Goal: Task Accomplishment & Management: Complete application form

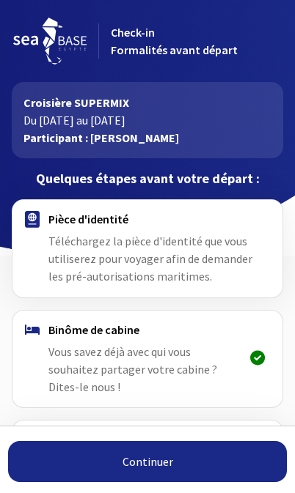
scroll to position [151, 0]
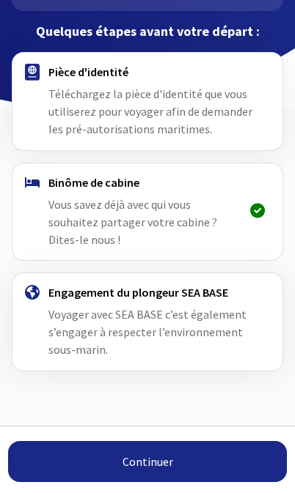
click at [207, 306] on div "Engagement du plongeur SEA BASE Voyager avec SEA BASE c’est également s’engager…" at bounding box center [149, 321] width 224 height 73
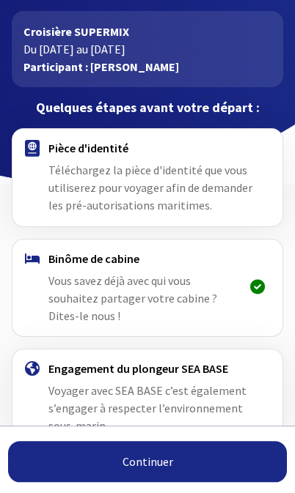
scroll to position [71, 0]
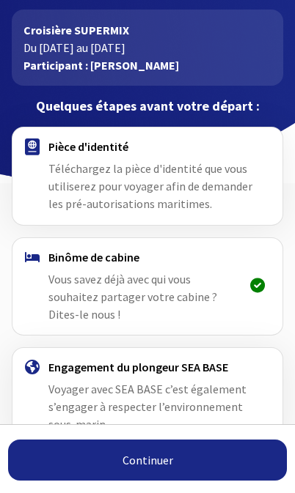
click at [224, 195] on div "Pièce d'identité Téléchargez la pièce d'identité que vous utiliserez pour voyag…" at bounding box center [149, 177] width 224 height 73
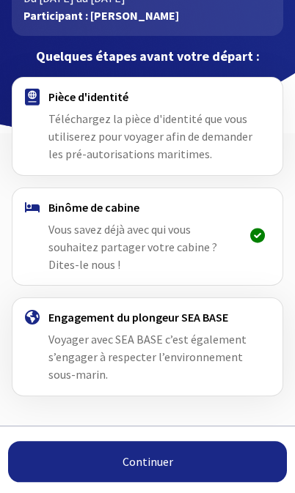
scroll to position [147, 0]
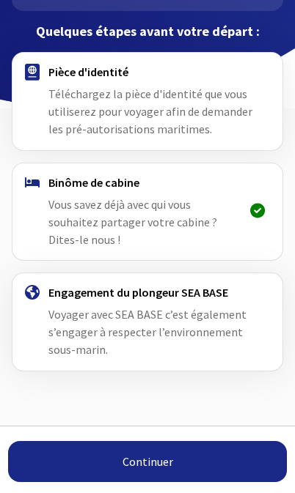
click at [210, 462] on link "Continuer" at bounding box center [147, 461] width 279 height 41
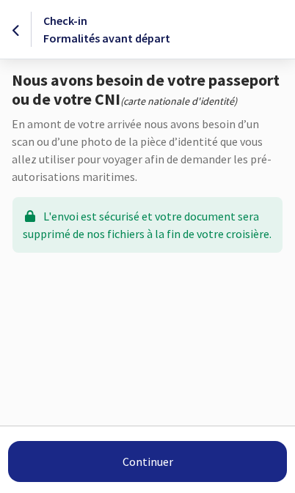
click at [205, 232] on div "L'envoi est sécurisé et votre document sera supprimé de nos fichiers à la fin d…" at bounding box center [147, 225] width 270 height 56
click at [218, 223] on div "L'envoi est sécurisé et votre document sera supprimé de nos fichiers à la fin d…" at bounding box center [147, 225] width 270 height 56
click at [222, 216] on div "L'envoi est sécurisé et votre document sera supprimé de nos fichiers à la fin d…" at bounding box center [147, 225] width 270 height 56
click at [18, 31] on icon at bounding box center [16, 31] width 8 height 1
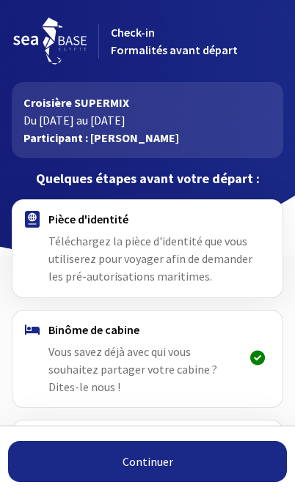
click at [63, 238] on span "Téléchargez la pièce d'identité que vous utiliserez pour voyager afin de demand…" at bounding box center [150, 259] width 204 height 50
click at [79, 243] on span "Téléchargez la pièce d'identité que vous utiliserez pour voyager afin de demand…" at bounding box center [150, 259] width 204 height 50
click at [190, 466] on link "Continuer" at bounding box center [147, 461] width 279 height 41
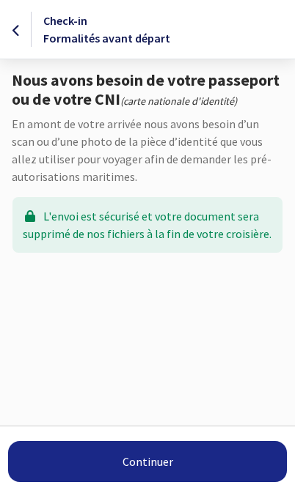
scroll to position [26, 0]
click at [81, 224] on div "L'envoi est sécurisé et votre document sera supprimé de nos fichiers à la fin d…" at bounding box center [147, 225] width 270 height 56
click at [194, 463] on link "Continuer" at bounding box center [147, 461] width 279 height 41
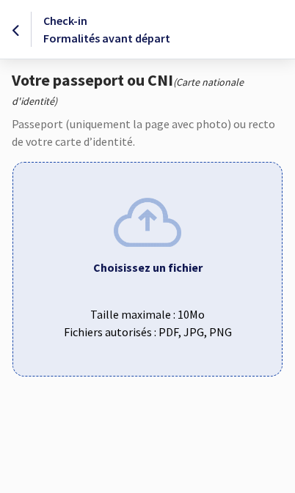
click at [183, 271] on b "Choisissez un fichier" at bounding box center [147, 267] width 109 height 15
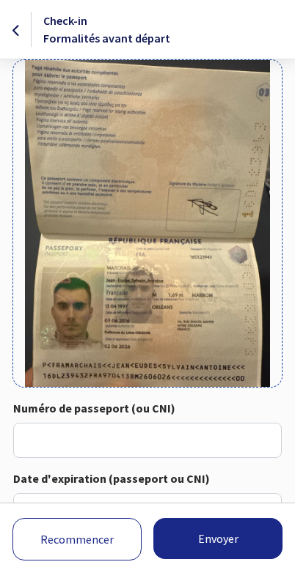
scroll to position [84, 0]
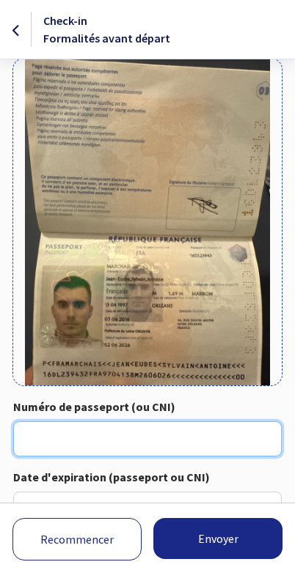
click at [172, 433] on input "Numéro de passeport (ou CNI)" at bounding box center [147, 439] width 268 height 35
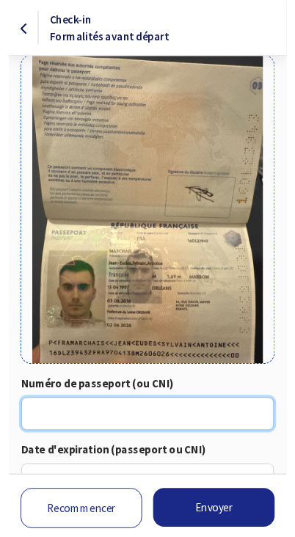
scroll to position [160, 0]
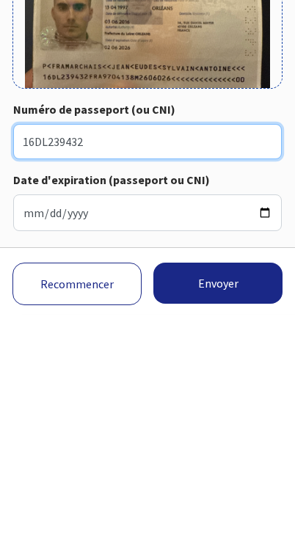
type input "16DL239432"
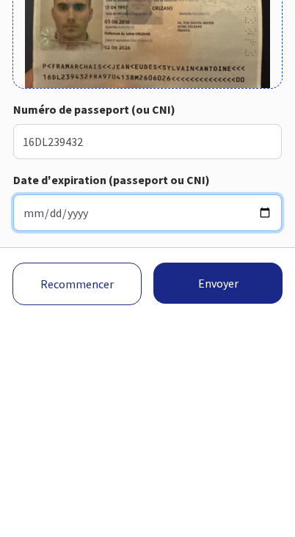
click at [46, 416] on input "Date d'expiration (passeport ou CNI)" at bounding box center [147, 434] width 268 height 37
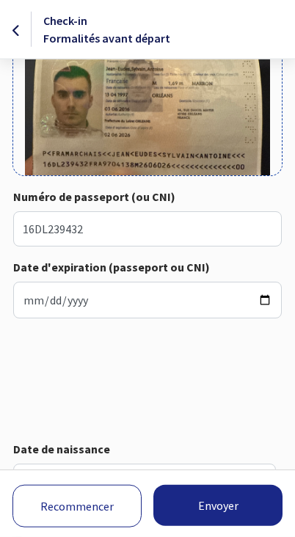
scroll to position [295, 0]
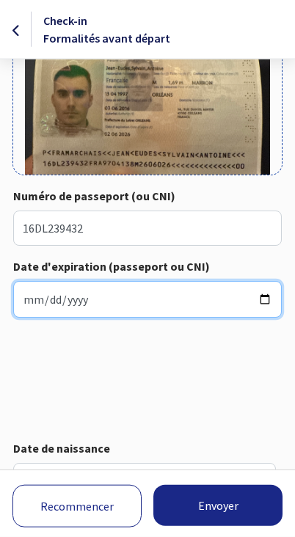
click at [52, 294] on input "2025-08-13" at bounding box center [147, 299] width 268 height 37
type input "2026-06-02"
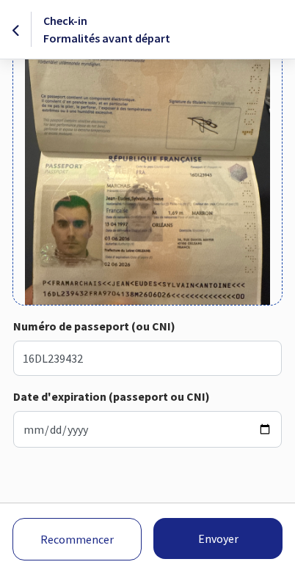
scroll to position [317, 0]
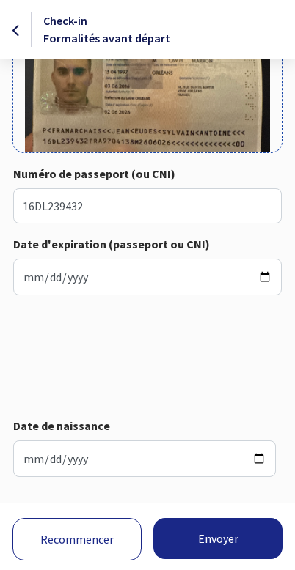
click at [236, 493] on button "Envoyer" at bounding box center [217, 538] width 129 height 41
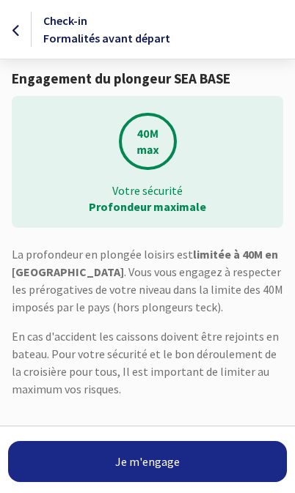
click at [204, 464] on link "Je m'engage" at bounding box center [147, 461] width 279 height 41
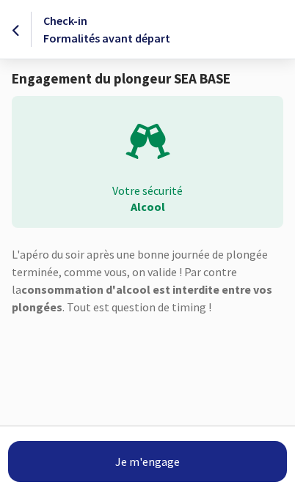
click at [213, 460] on link "Je m'engage" at bounding box center [147, 461] width 279 height 41
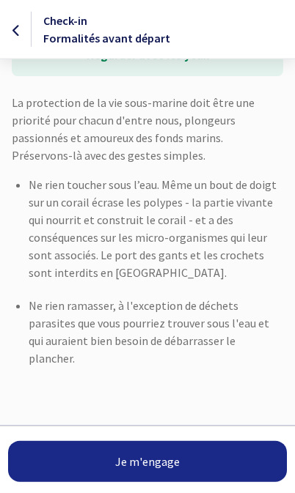
scroll to position [168, 0]
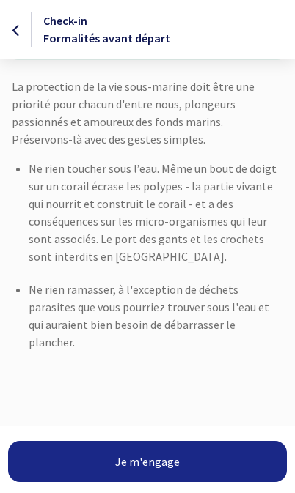
click at [199, 459] on link "Je m'engage" at bounding box center [147, 461] width 279 height 41
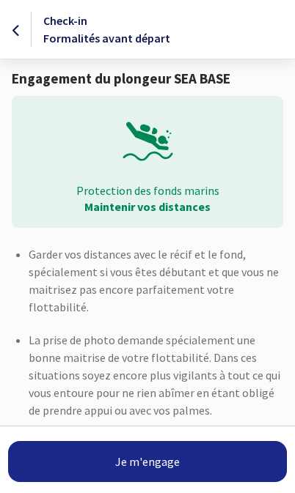
click at [205, 465] on link "Je m'engage" at bounding box center [147, 461] width 279 height 41
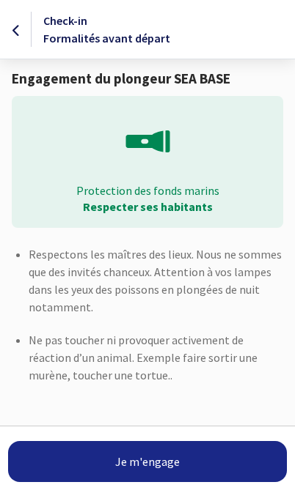
click at [215, 456] on button "Je m'engage" at bounding box center [147, 461] width 279 height 41
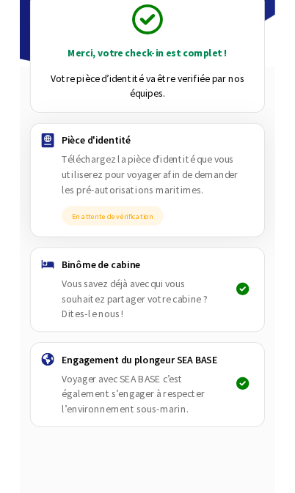
scroll to position [222, 0]
